Goal: Information Seeking & Learning: Learn about a topic

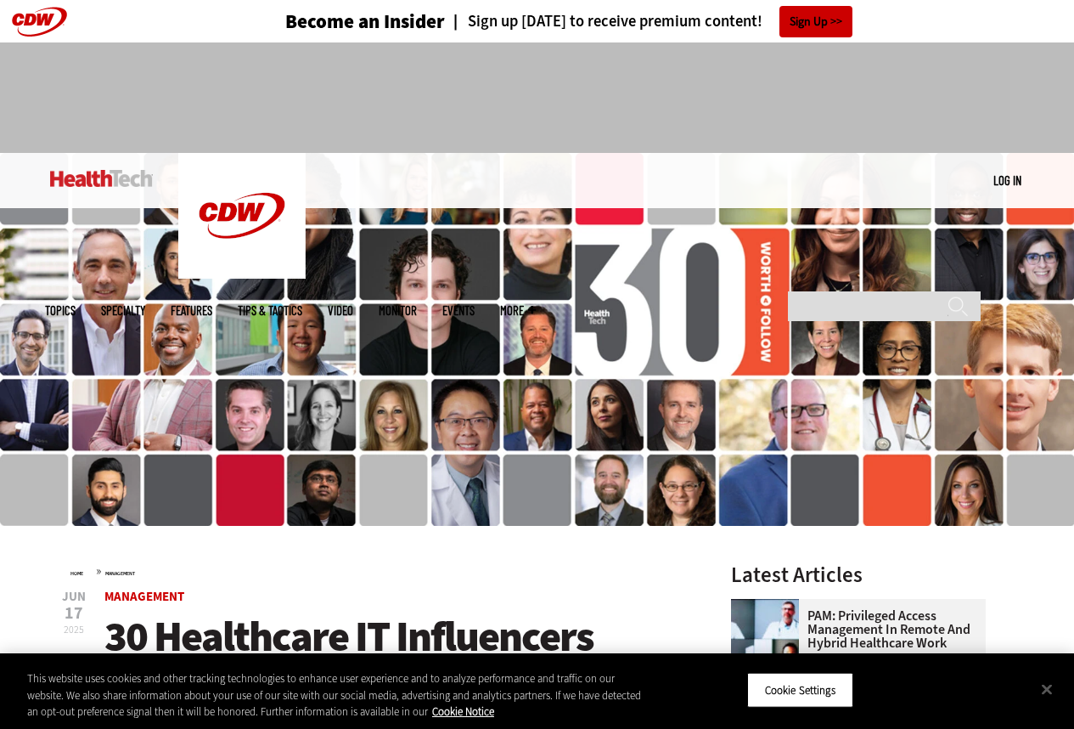
click at [967, 712] on div "Cookie Settings" at bounding box center [805, 691] width 323 height 60
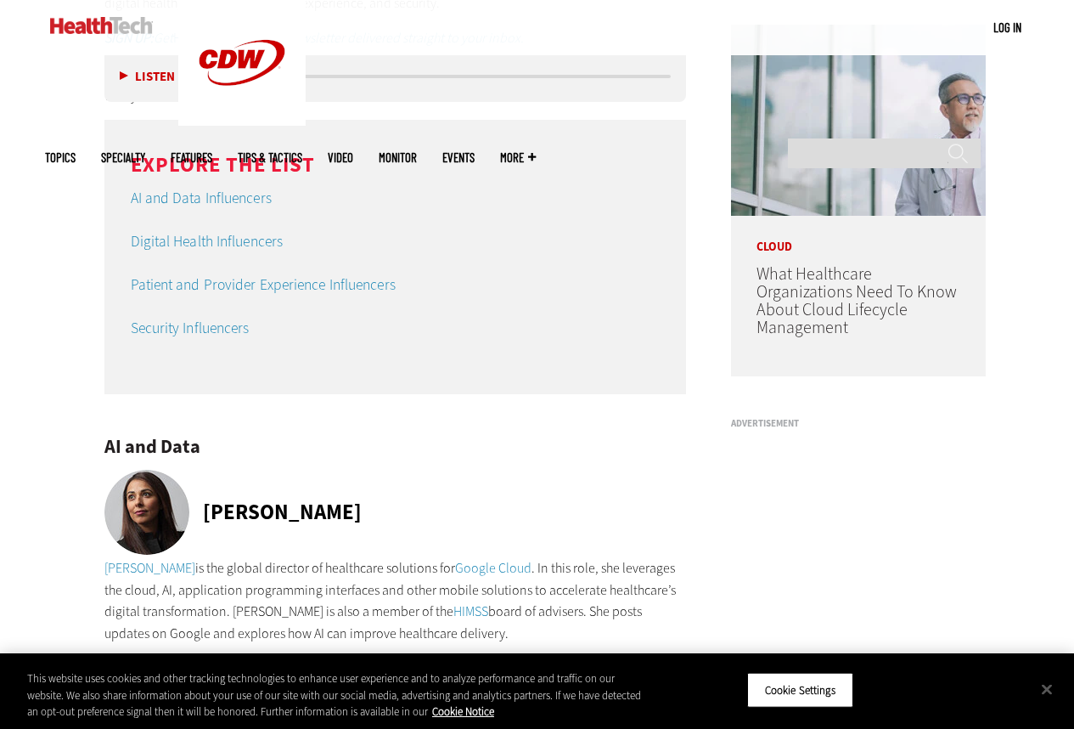
scroll to position [1325, 0]
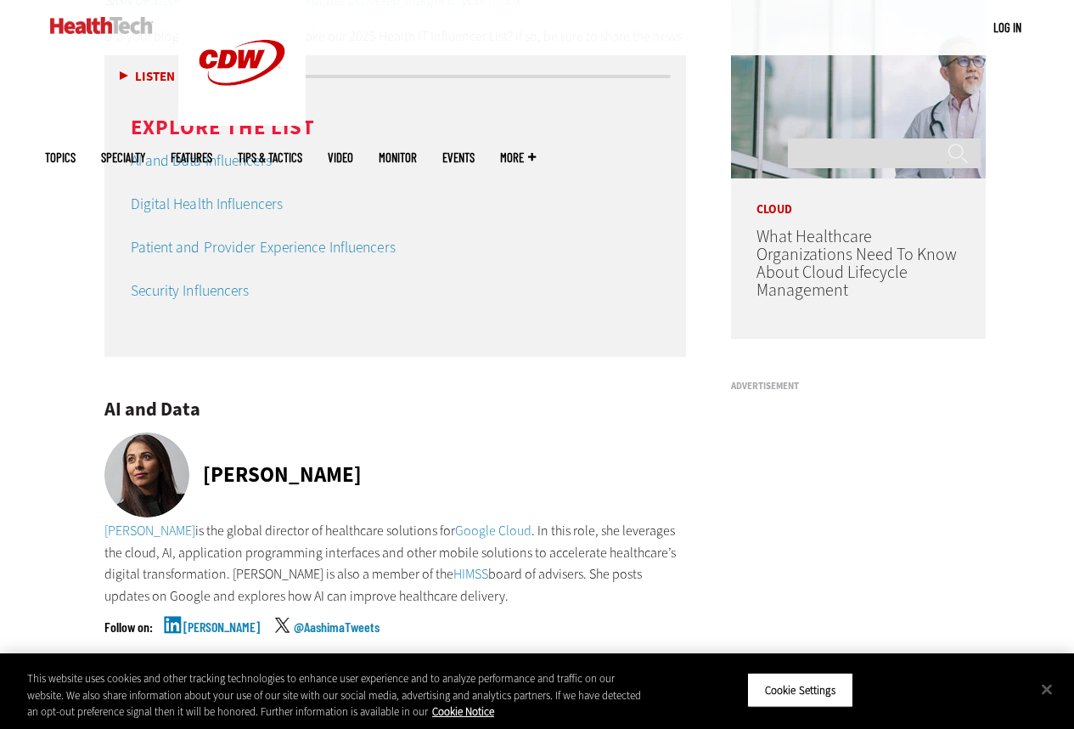
click at [194, 636] on link "[PERSON_NAME]" at bounding box center [221, 641] width 76 height 42
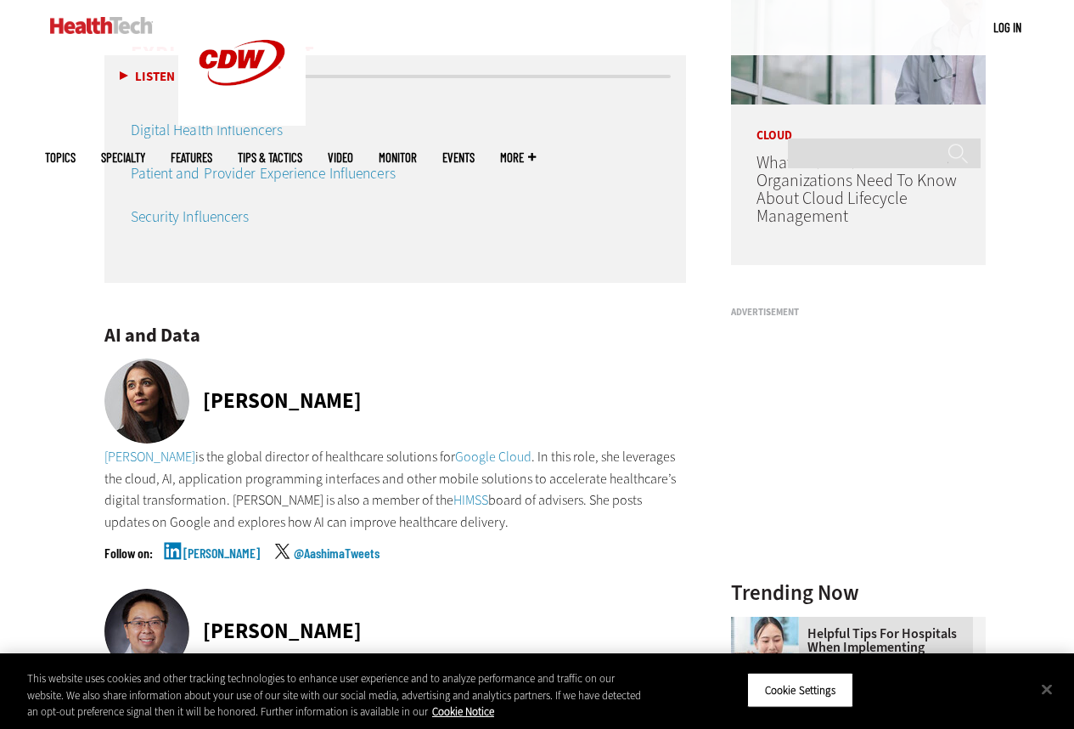
scroll to position [1936, 0]
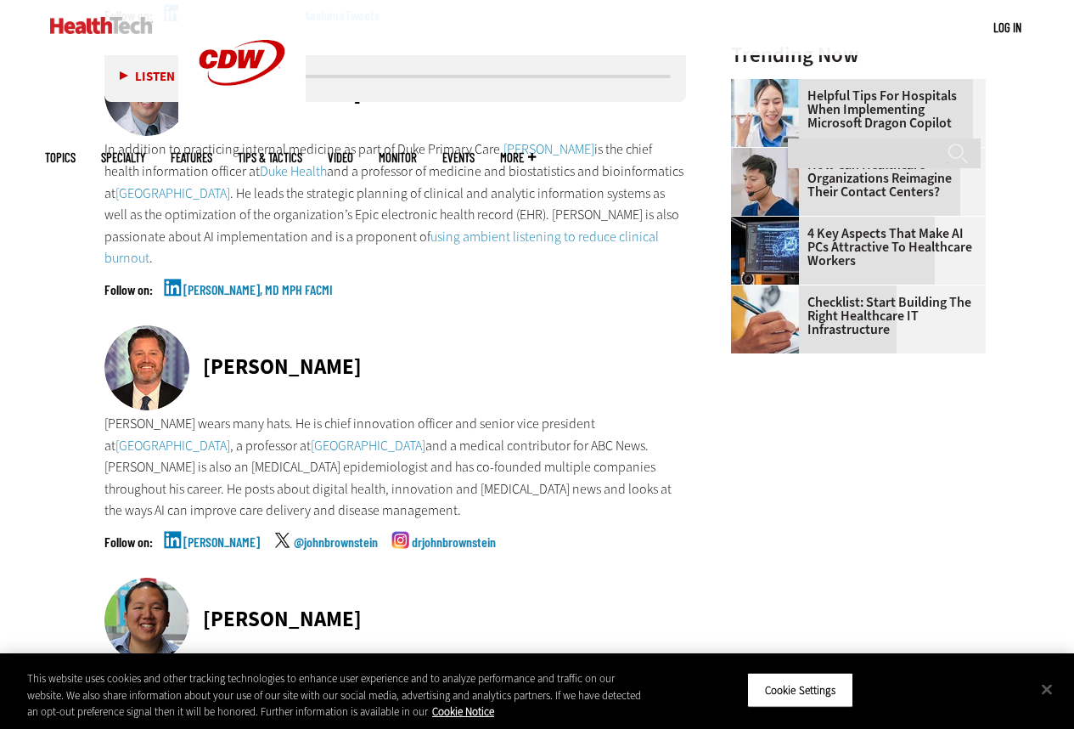
click at [183, 295] on link "[PERSON_NAME], MD MPH FACMI" at bounding box center [257, 304] width 149 height 42
click at [160, 543] on div "John Brownstein @johnbrownstein drjohnbrownstein" at bounding box center [395, 556] width 583 height 42
click at [159, 543] on div "John Brownstein @johnbrownstein drjohnbrownstein" at bounding box center [395, 556] width 583 height 42
click at [138, 544] on div "John Brownstein @johnbrownstein drjohnbrownstein" at bounding box center [395, 556] width 583 height 42
click at [145, 544] on div "John Brownstein @johnbrownstein drjohnbrownstein" at bounding box center [395, 556] width 583 height 42
